Goal: Task Accomplishment & Management: Manage account settings

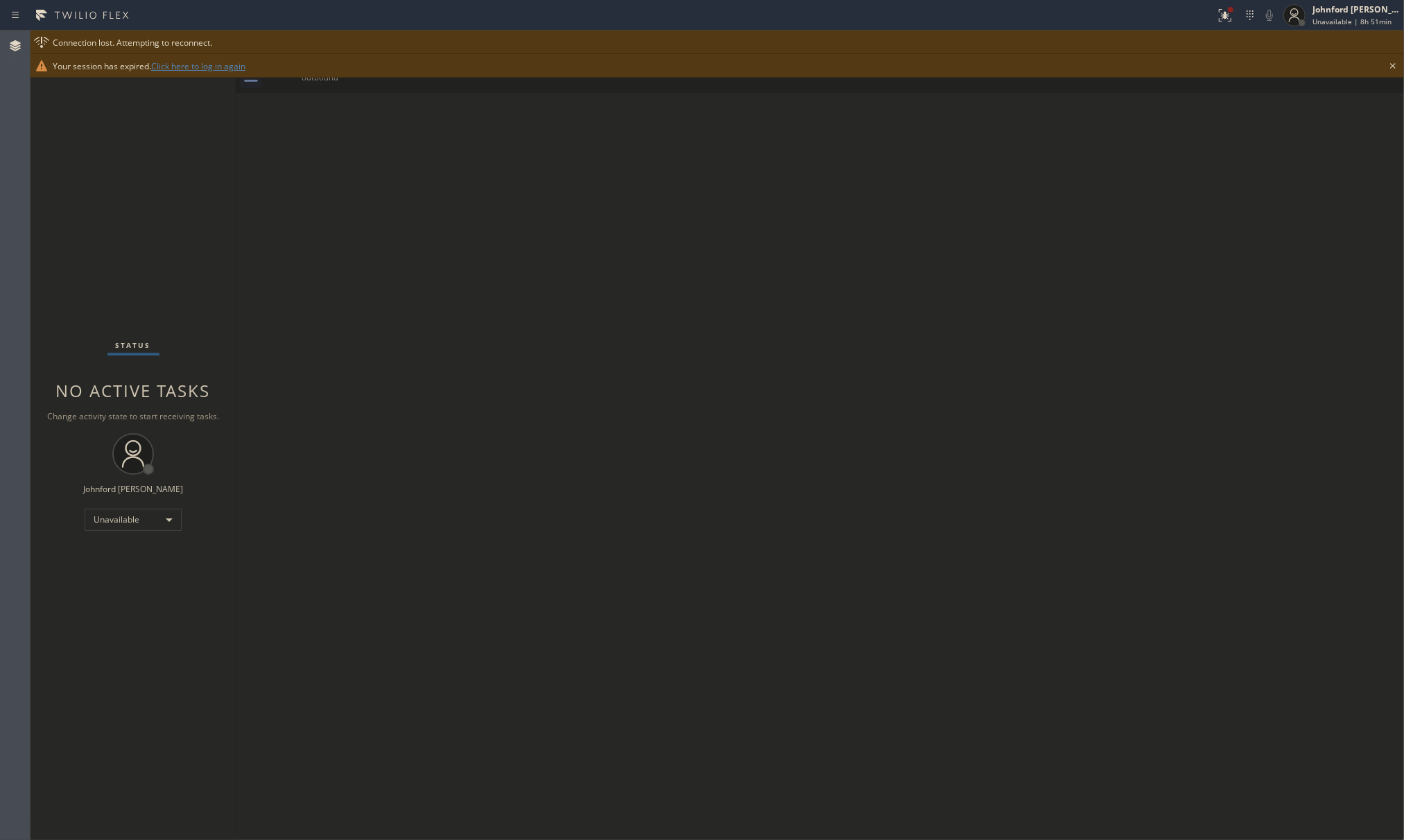
click at [1307, 29] on div "Status report Issues detected These issues could affect your workflow. Please c…" at bounding box center [702, 15] width 1404 height 30
click at [1314, 17] on span "Unavailable | 8h 51min" at bounding box center [1352, 21] width 79 height 10
click at [1296, 129] on span "Log out" at bounding box center [1287, 135] width 29 height 12
drag, startPoint x: 1354, startPoint y: 18, endPoint x: 1186, endPoint y: 109, distance: 191.1
click at [905, 313] on div "Back to Dashboard Change Sender ID Customers Technicians Select a contact Outbo…" at bounding box center [819, 435] width 1168 height 810
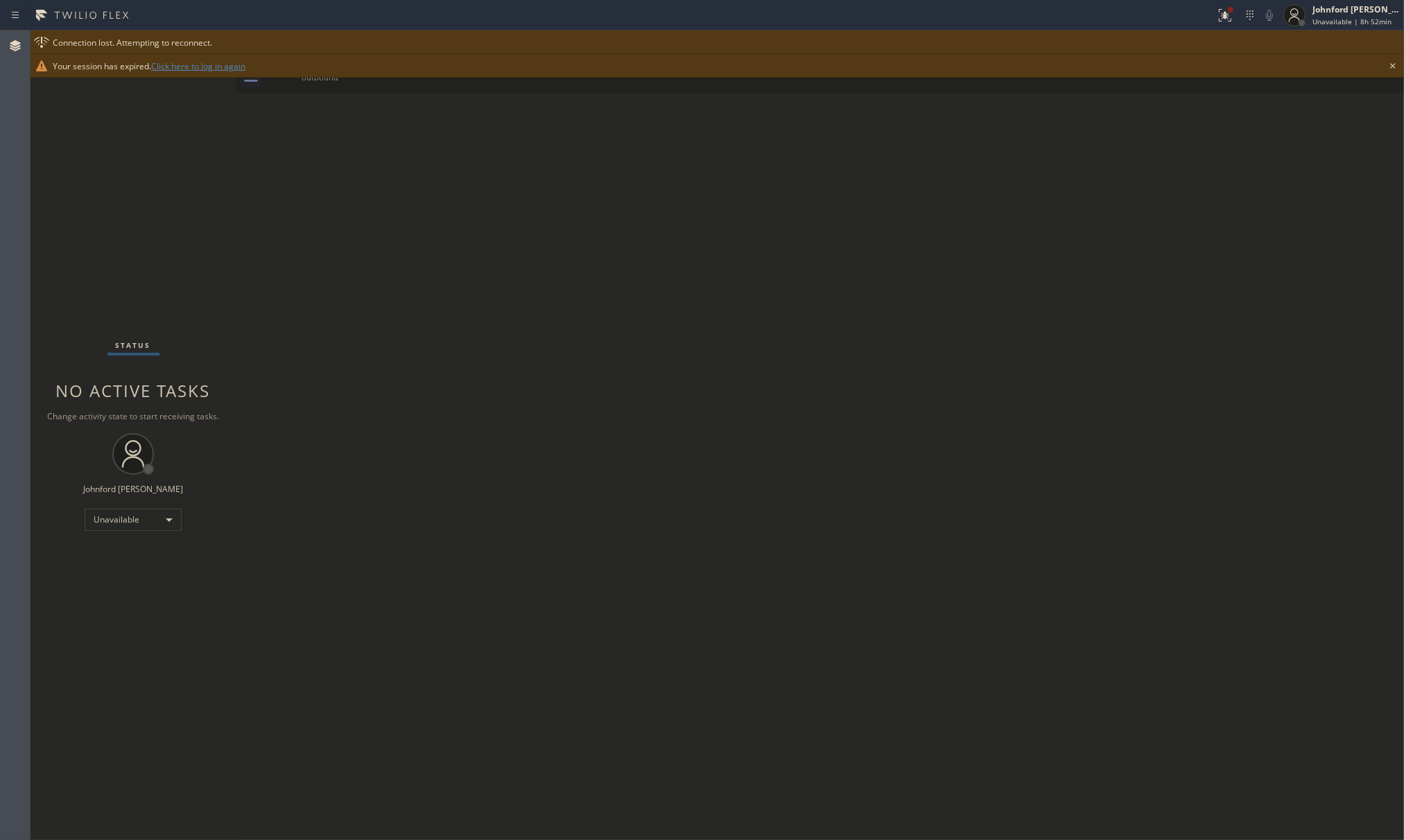
click at [1291, 30] on div "Connection lost. Attempting to reconnect." at bounding box center [717, 42] width 1374 height 23
click at [1309, 18] on div at bounding box center [1294, 15] width 30 height 30
click at [1298, 130] on span "Log out" at bounding box center [1287, 135] width 29 height 12
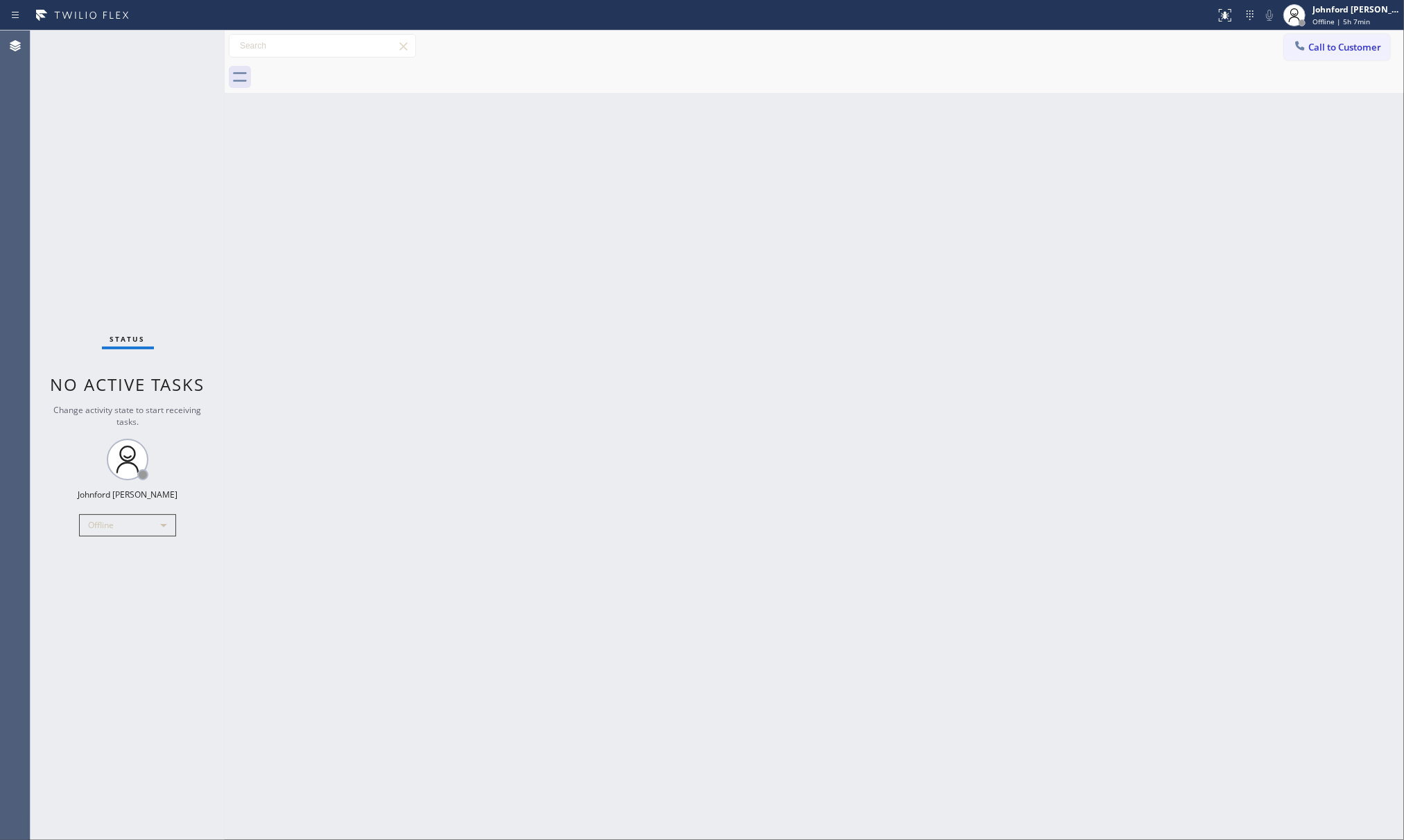
click at [1022, 461] on div "Back to Dashboard Change Sender ID Customers Technicians Select a contact Outbo…" at bounding box center [814, 435] width 1180 height 810
click at [1312, 10] on div "Johnford Colley Donque Offline | 5h 8min" at bounding box center [1357, 15] width 94 height 24
click at [1277, 131] on span "Log out" at bounding box center [1287, 135] width 29 height 12
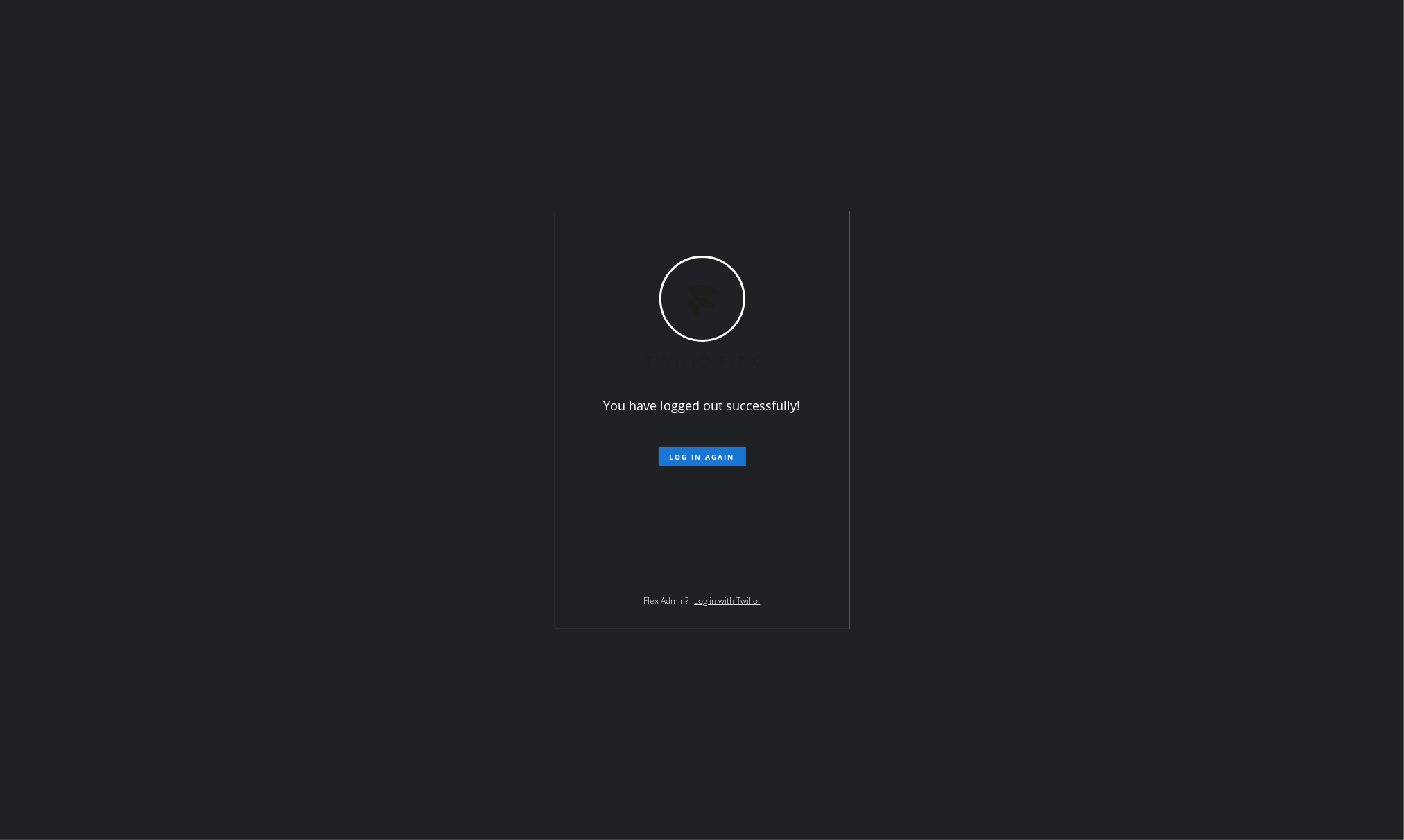
click at [1060, 463] on div "You have logged out successfully! Log in again Flex Admin? Log in with Twilio." at bounding box center [702, 420] width 1404 height 840
click at [1052, 316] on div "You have logged out successfully! Log in again Flex Admin? Log in with Twilio." at bounding box center [702, 420] width 1404 height 840
drag, startPoint x: 1002, startPoint y: 250, endPoint x: 753, endPoint y: 105, distance: 288.1
click at [1002, 250] on div "You have logged out successfully! Log in again Flex Admin? Log in with Twilio." at bounding box center [702, 420] width 1404 height 840
click at [955, 90] on div "You have logged out successfully! Log in again Flex Admin? Log in with Twilio." at bounding box center [702, 420] width 1404 height 840
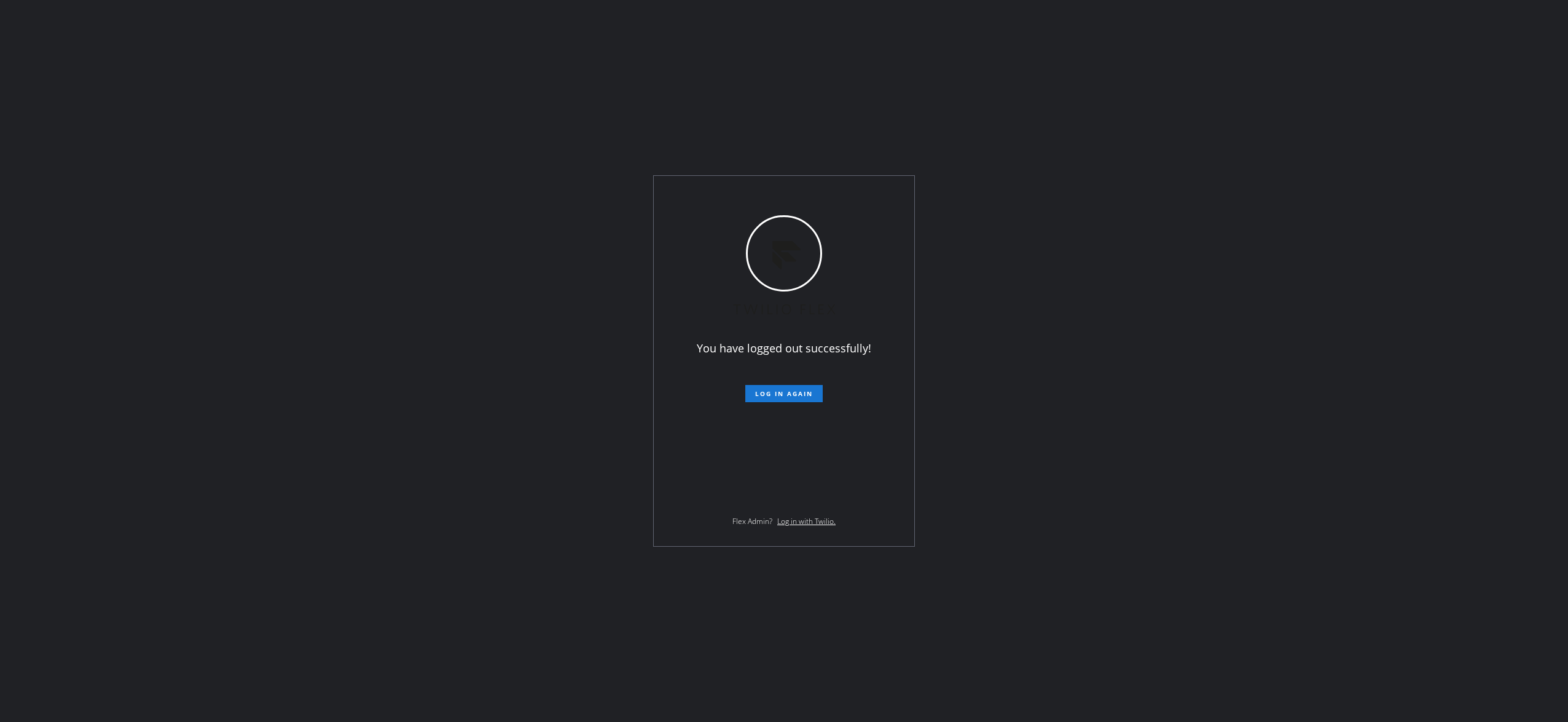
click at [1195, 292] on div "You have logged out successfully! Log in again Flex Admin? Log in with Twilio." at bounding box center [784, 361] width 1568 height 722
